Goal: Find specific page/section: Find specific page/section

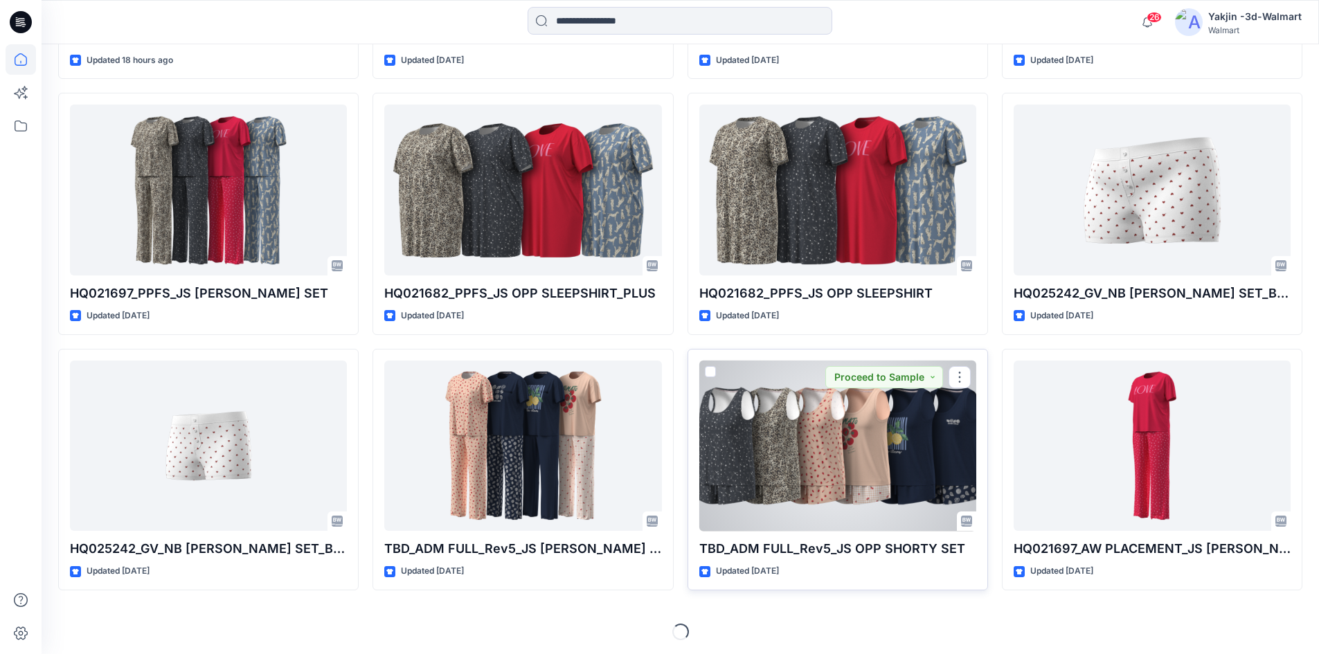
scroll to position [644, 0]
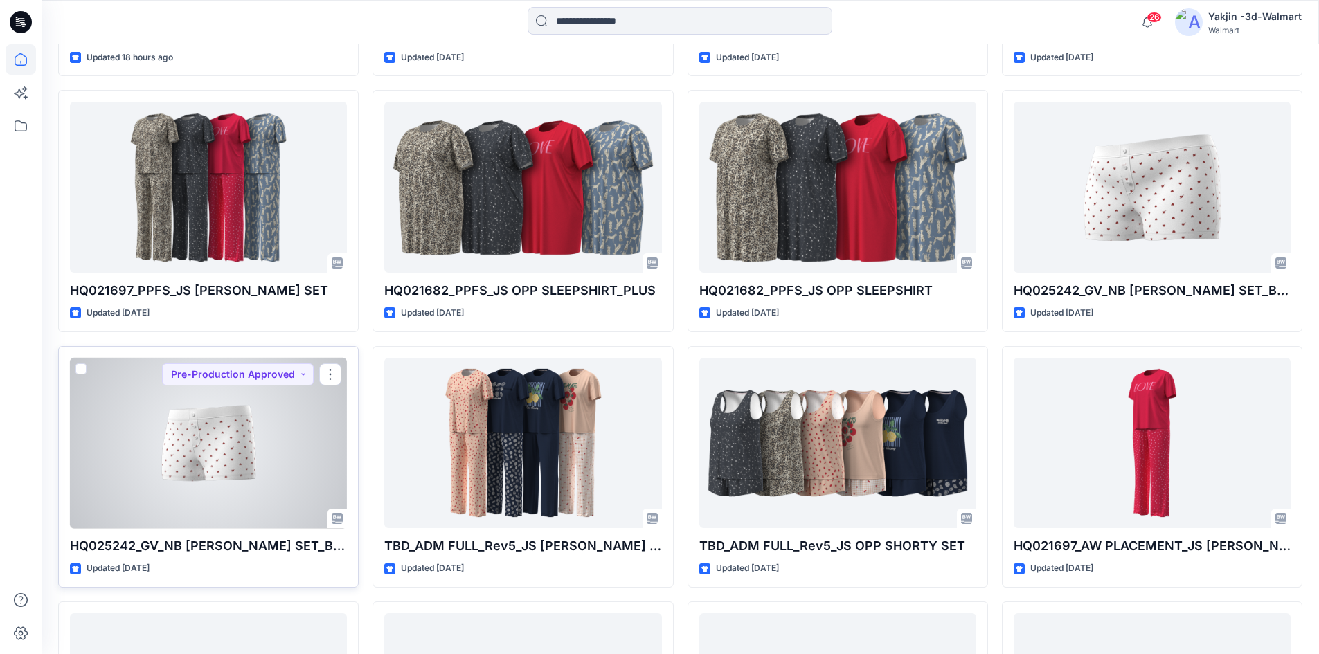
click at [242, 457] on div at bounding box center [208, 443] width 277 height 171
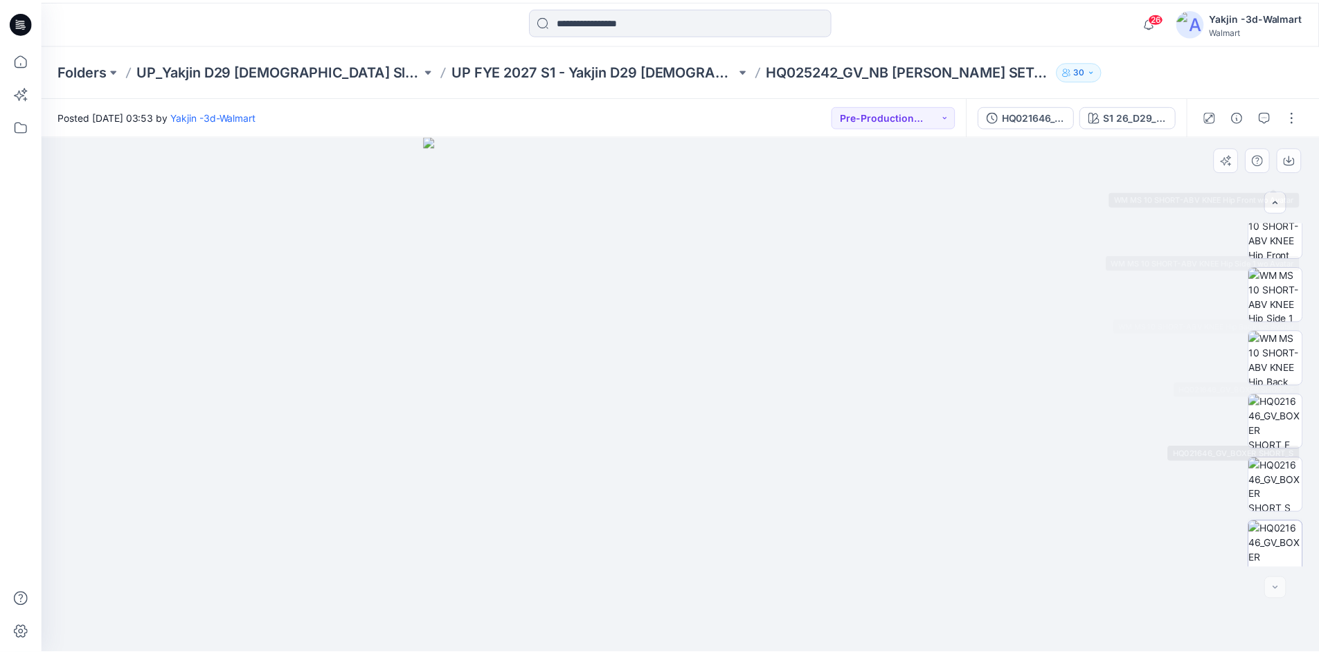
scroll to position [282, 0]
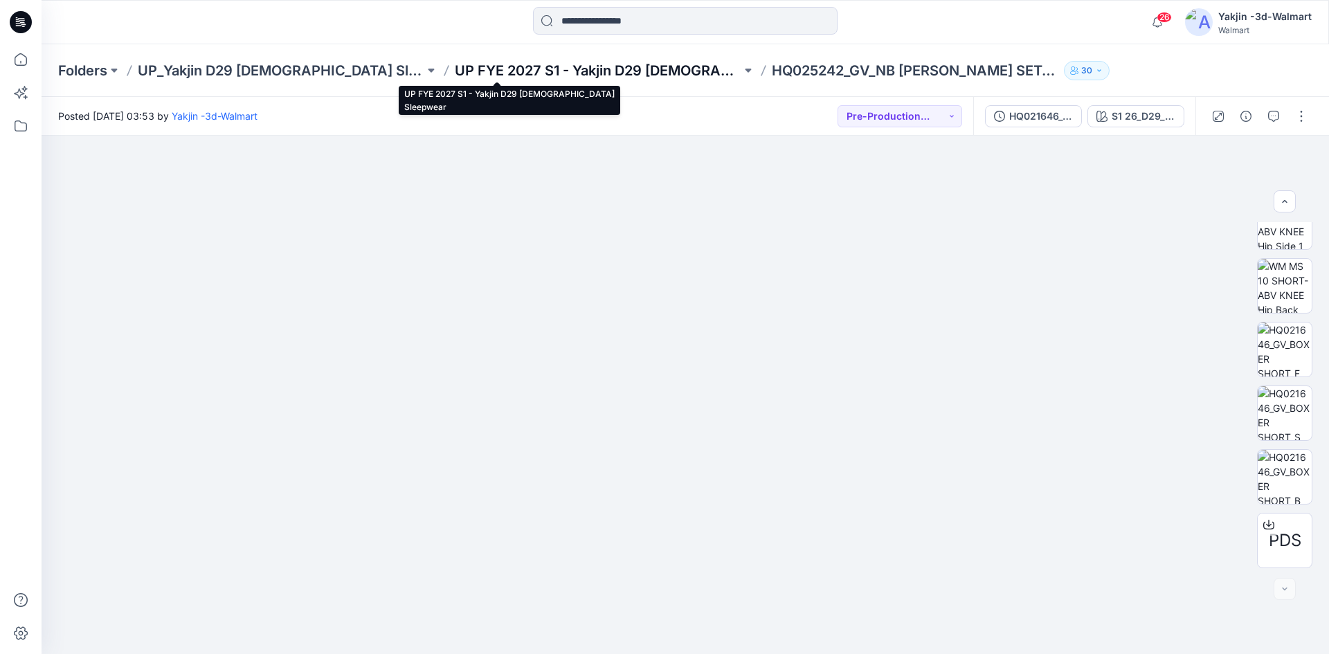
click at [593, 71] on p "UP FYE 2027 S1 - Yakjin D29 [DEMOGRAPHIC_DATA] Sleepwear" at bounding box center [598, 70] width 287 height 19
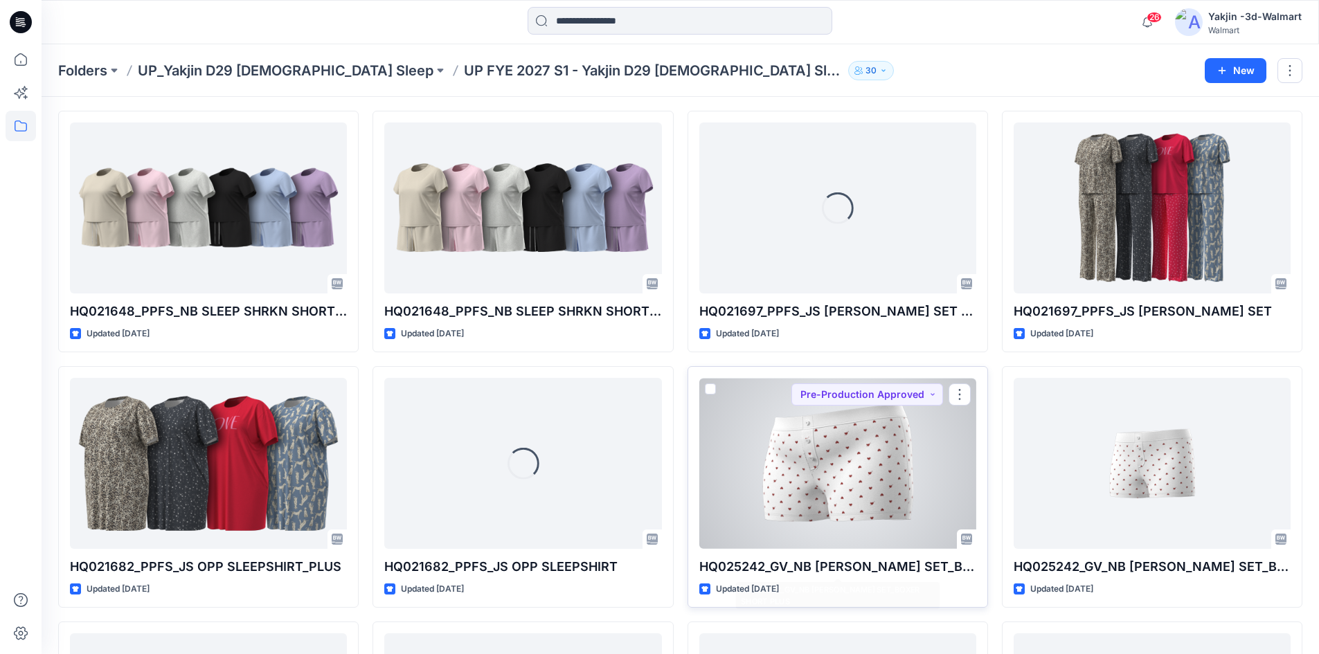
scroll to position [69, 0]
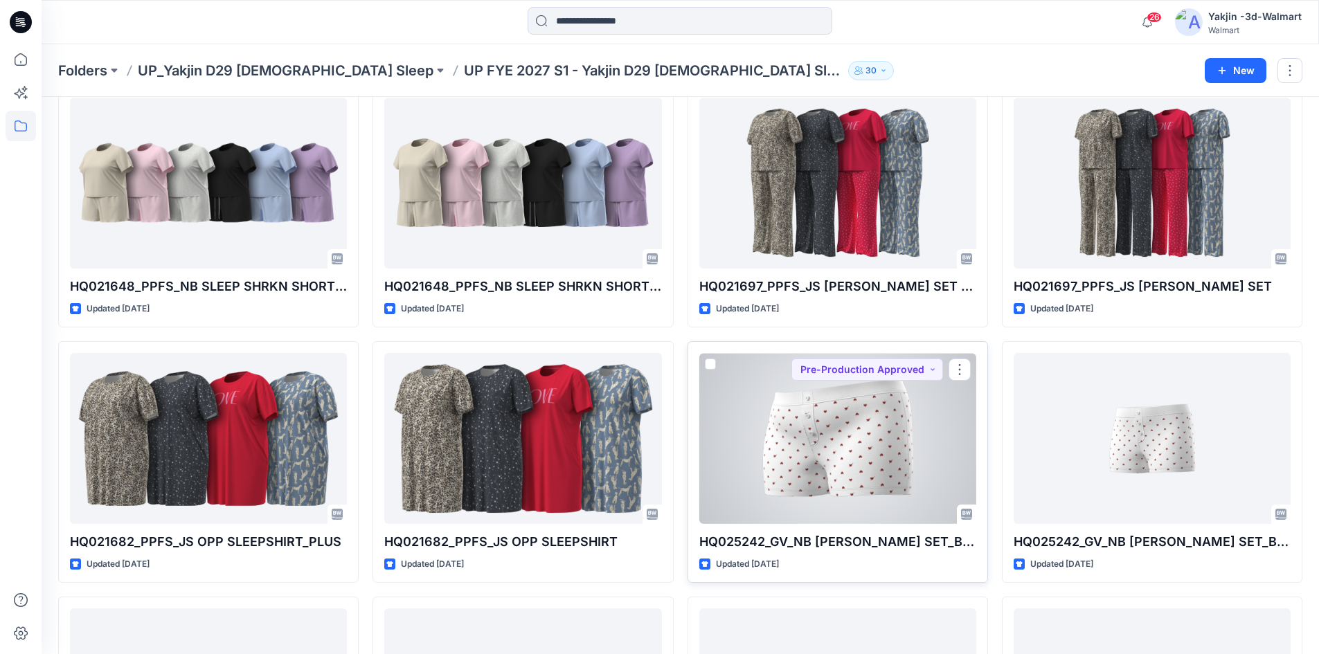
click at [847, 456] on div at bounding box center [837, 438] width 277 height 171
